Goal: Find specific page/section: Find specific page/section

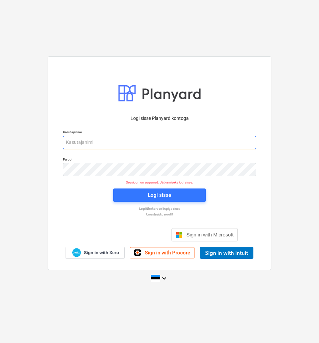
click at [105, 138] on input "email" at bounding box center [159, 142] width 193 height 13
type input "[EMAIL_ADDRESS][PERSON_NAME][DOMAIN_NAME]"
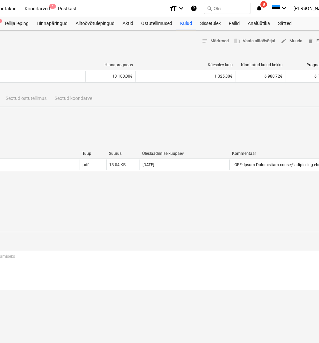
scroll to position [0, 137]
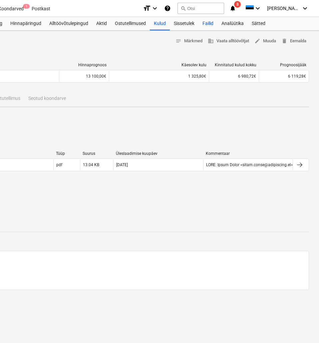
click at [209, 21] on div "Failid" at bounding box center [207, 23] width 19 height 13
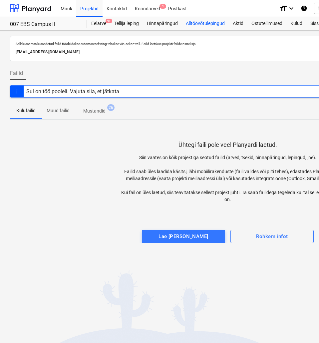
click at [200, 23] on div "Alltöövõtulepingud" at bounding box center [205, 23] width 47 height 13
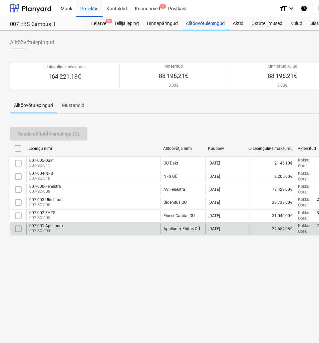
click at [49, 225] on div "007-001-Apollonex" at bounding box center [46, 225] width 34 height 5
